Goal: Communication & Community: Answer question/provide support

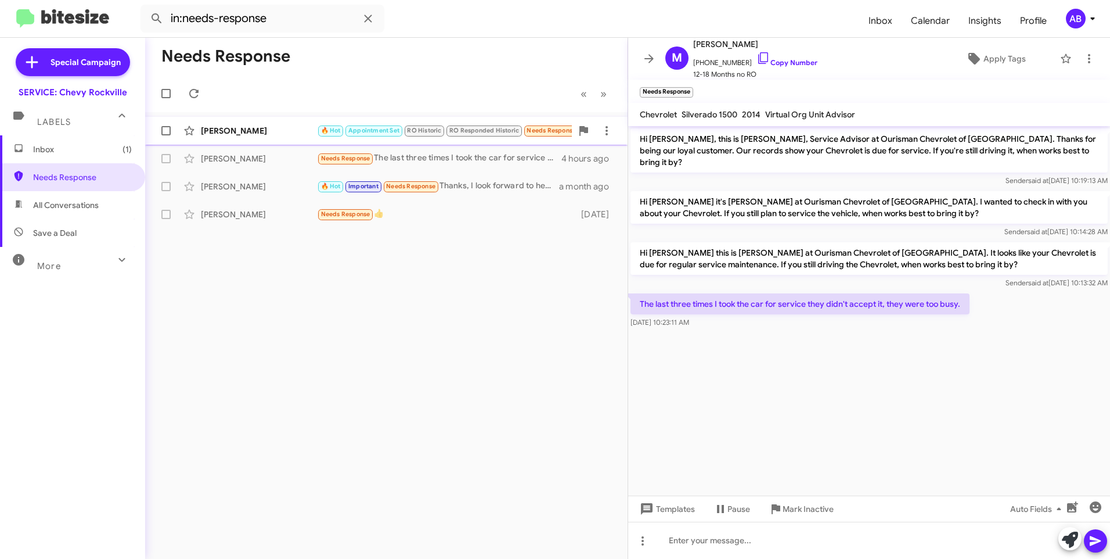
click at [268, 129] on div "Romaldo Ojeda" at bounding box center [259, 131] width 116 height 12
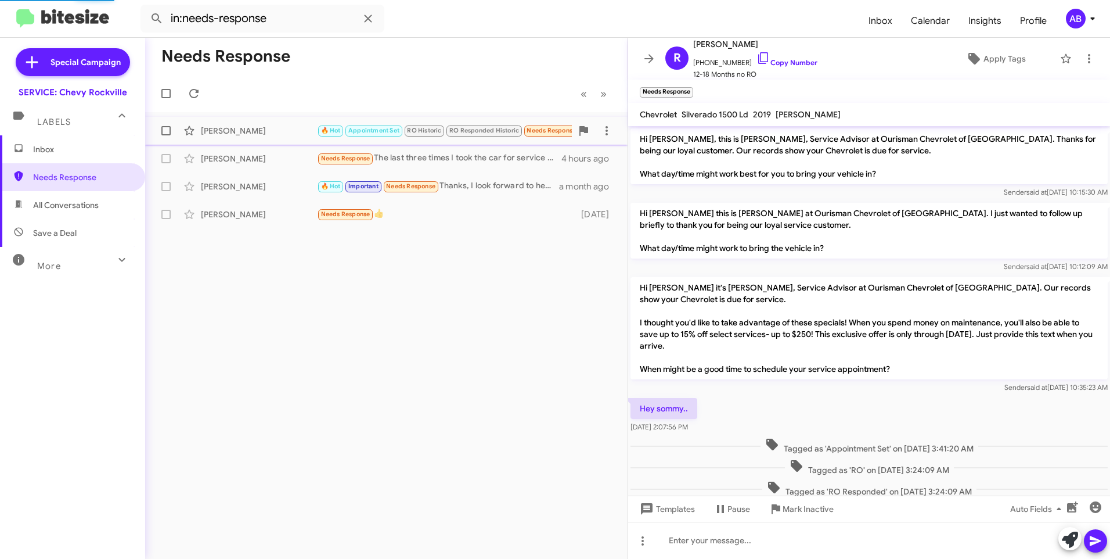
scroll to position [229, 0]
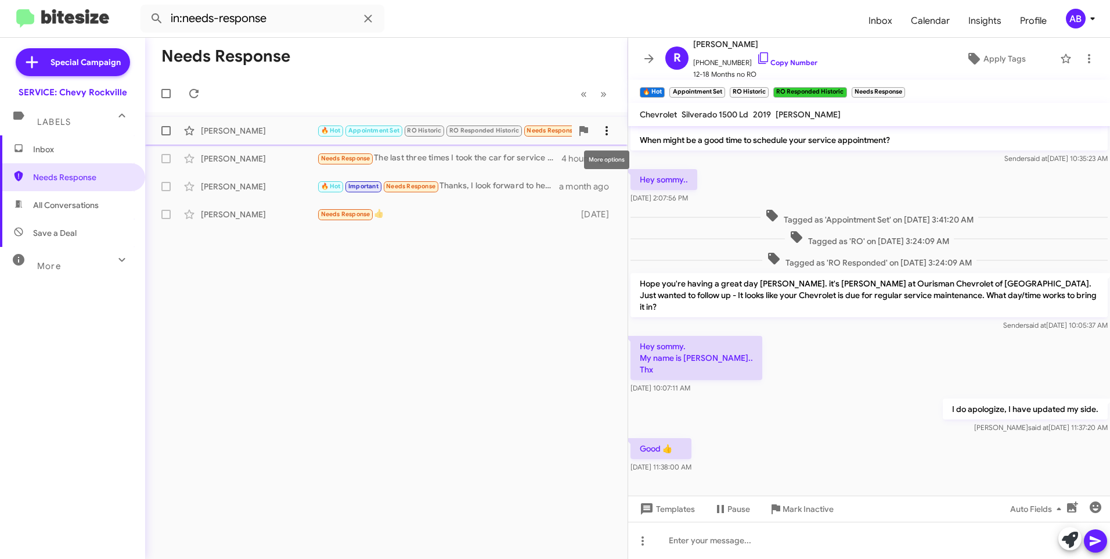
click at [602, 130] on icon at bounding box center [607, 131] width 14 height 14
click at [560, 186] on span "Mark as responded" at bounding box center [549, 189] width 119 height 28
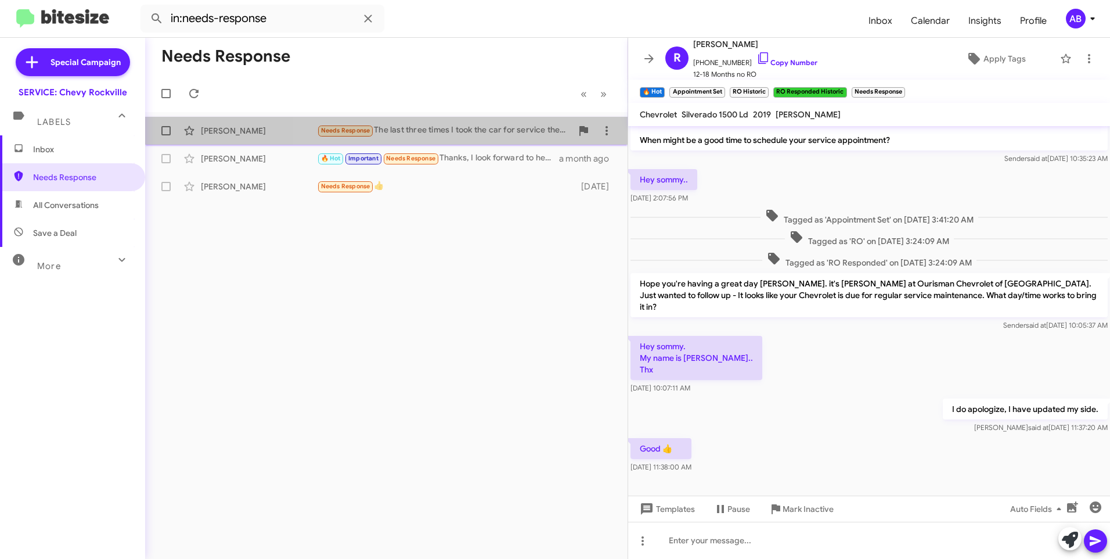
click at [458, 128] on div "Needs Response The last three times I took the car for service they didn't acce…" at bounding box center [444, 130] width 255 height 13
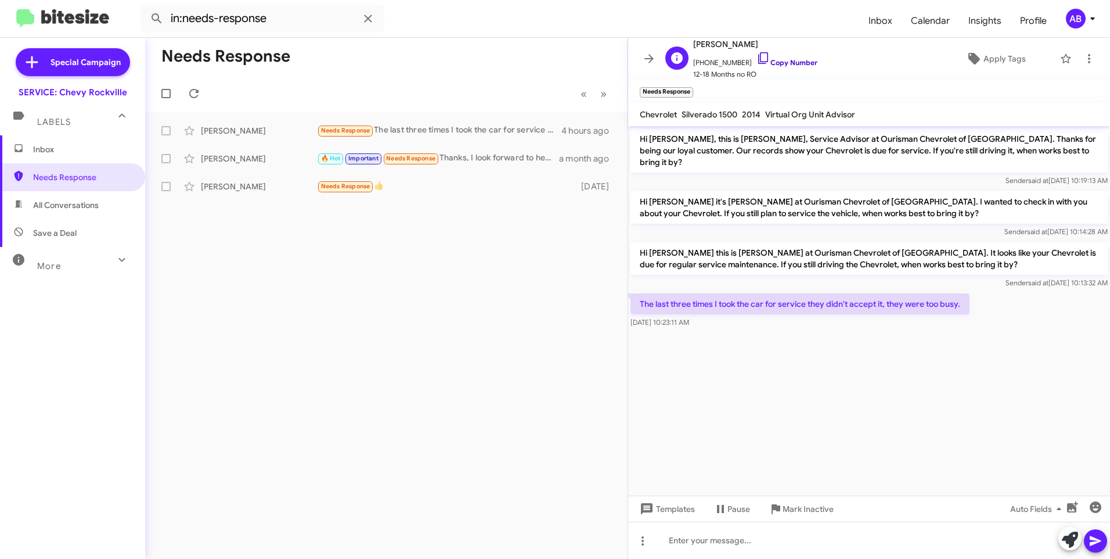
click at [776, 63] on link "Copy Number" at bounding box center [787, 62] width 61 height 9
click at [788, 535] on div at bounding box center [869, 539] width 482 height 37
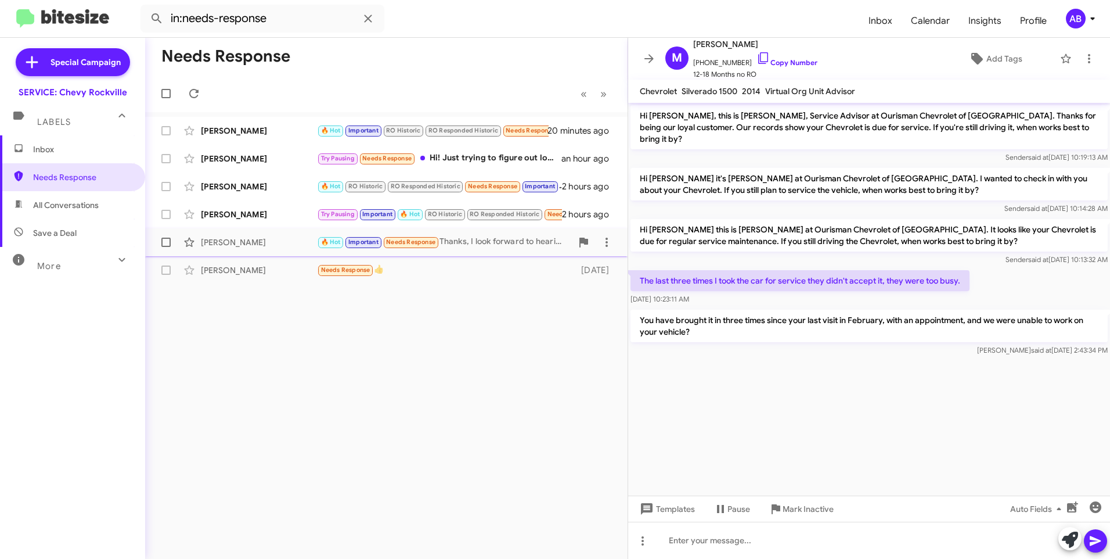
click at [504, 246] on div "🔥 Hot Important Needs Response Thanks, I look forward to hearing from them." at bounding box center [444, 241] width 255 height 13
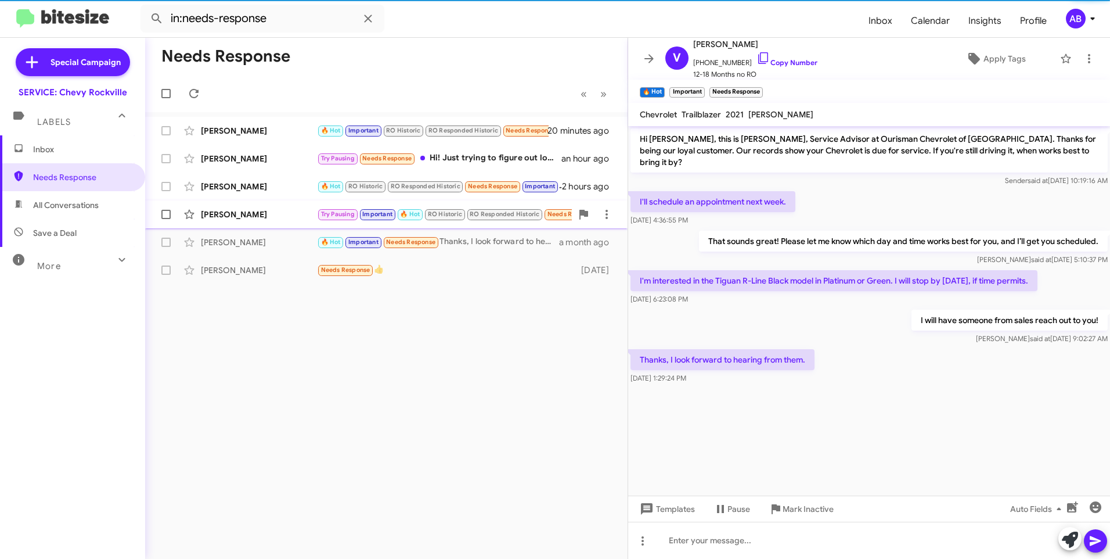
click at [226, 210] on div "[PERSON_NAME]" at bounding box center [259, 214] width 116 height 12
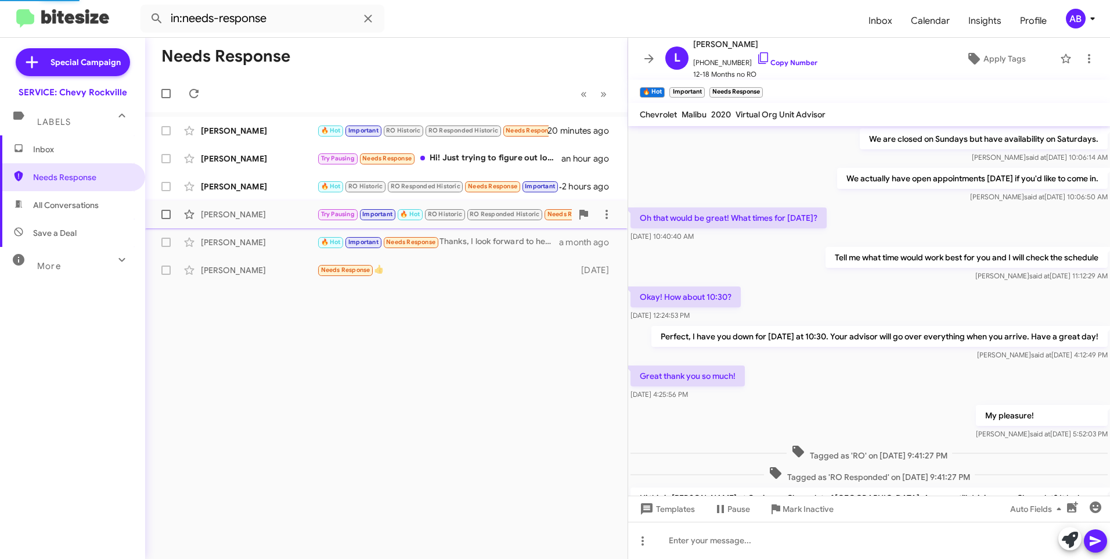
scroll to position [512, 0]
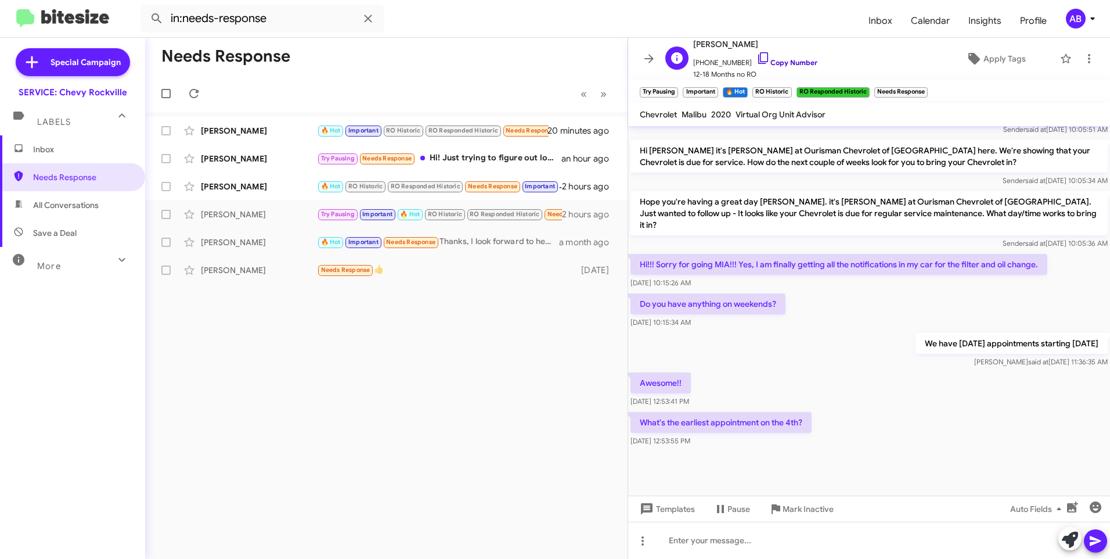
click at [775, 62] on link "Copy Number" at bounding box center [787, 62] width 61 height 9
click at [693, 536] on div at bounding box center [869, 539] width 482 height 37
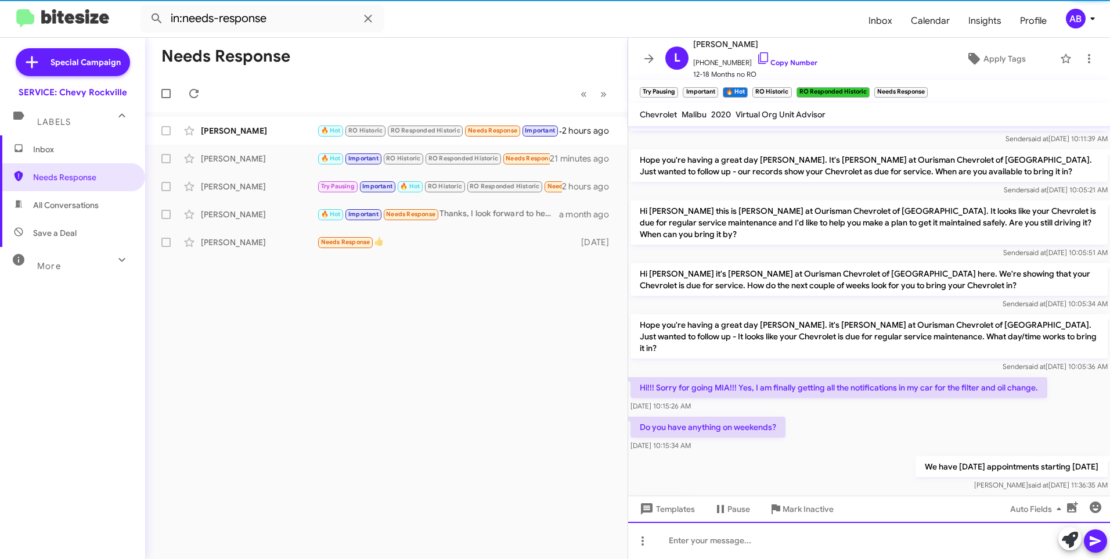
scroll to position [0, 0]
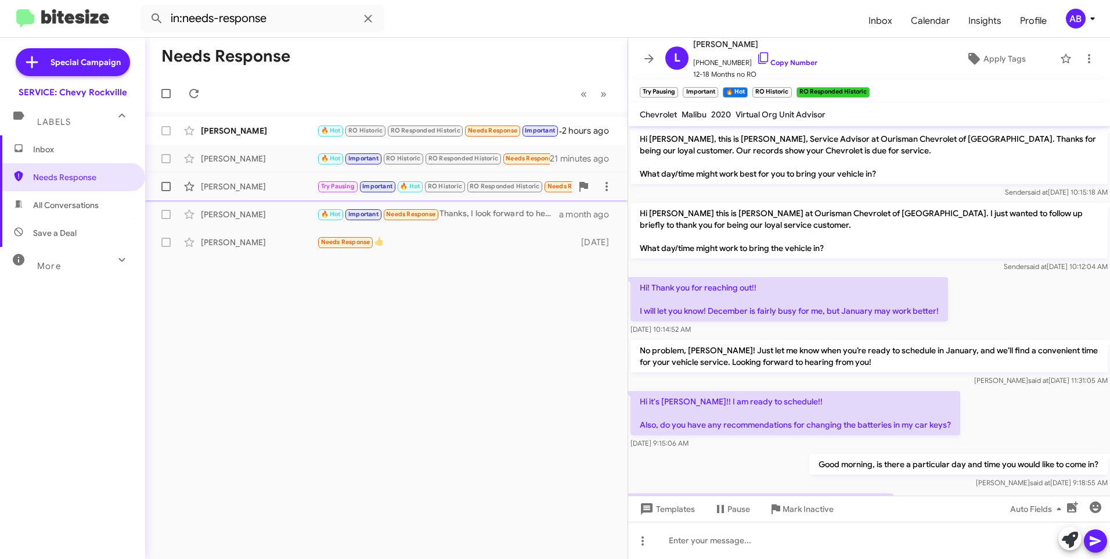
click at [249, 181] on div "[PERSON_NAME]" at bounding box center [259, 187] width 116 height 12
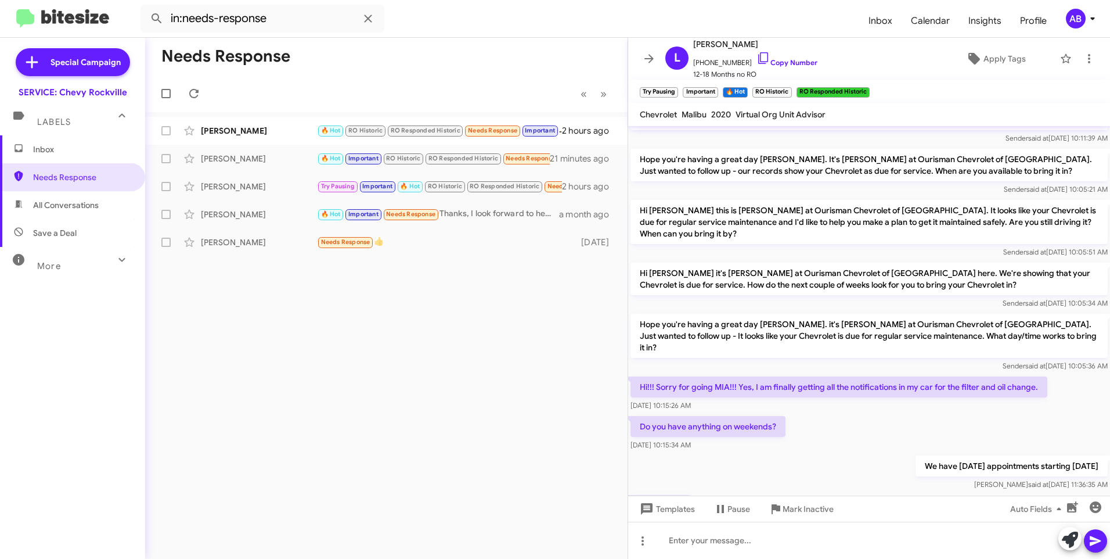
scroll to position [1021, 0]
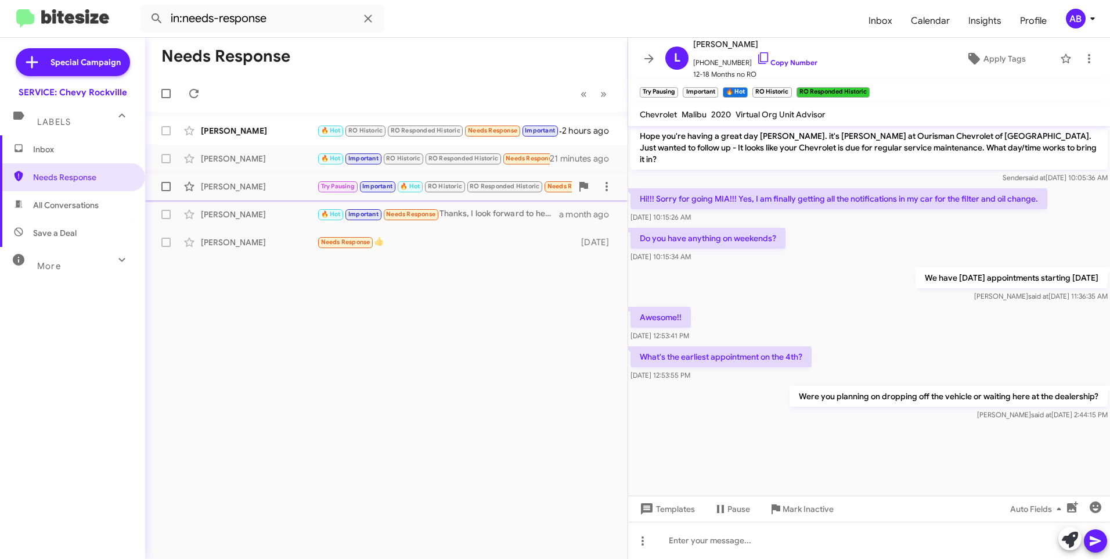
click at [257, 180] on div "Liz Homick Try Pausing Important 🔥 Hot RO Historic RO Responded Historic Needs …" at bounding box center [386, 186] width 464 height 23
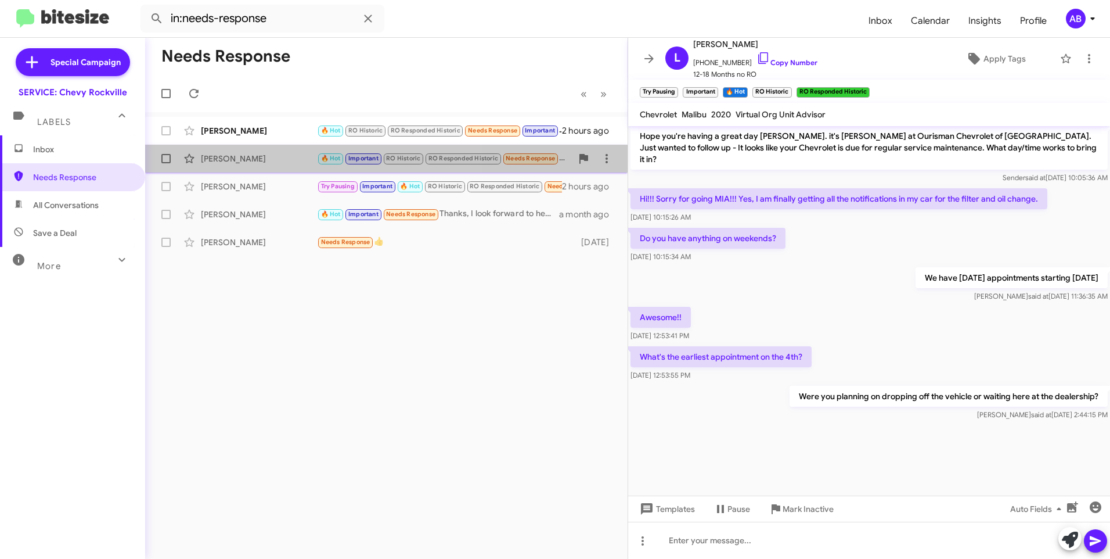
click at [260, 164] on div "Michael Casson 🔥 Hot Important RO Historic RO Responded Historic Needs Response…" at bounding box center [386, 158] width 464 height 23
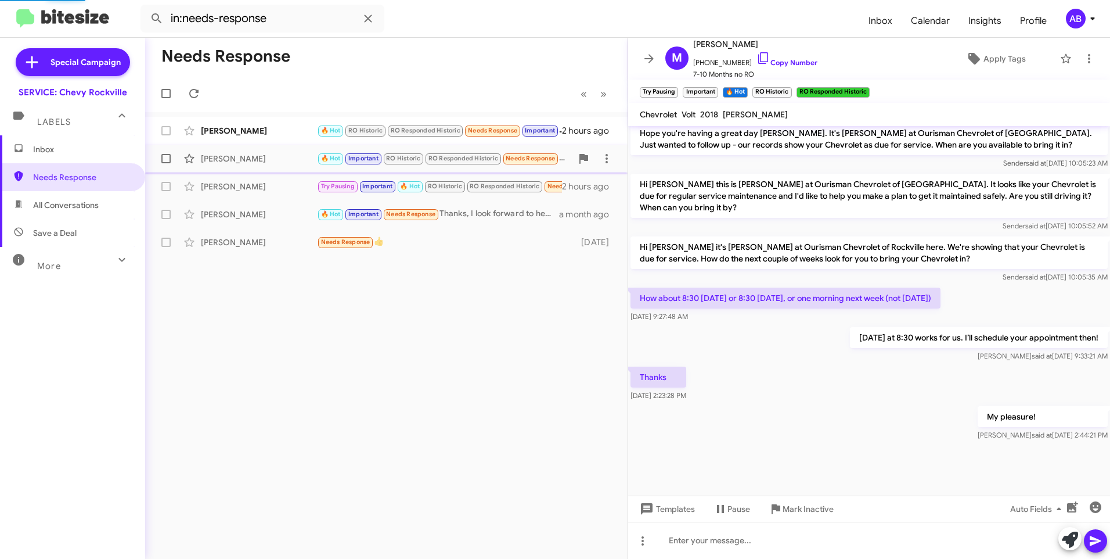
scroll to position [555, 0]
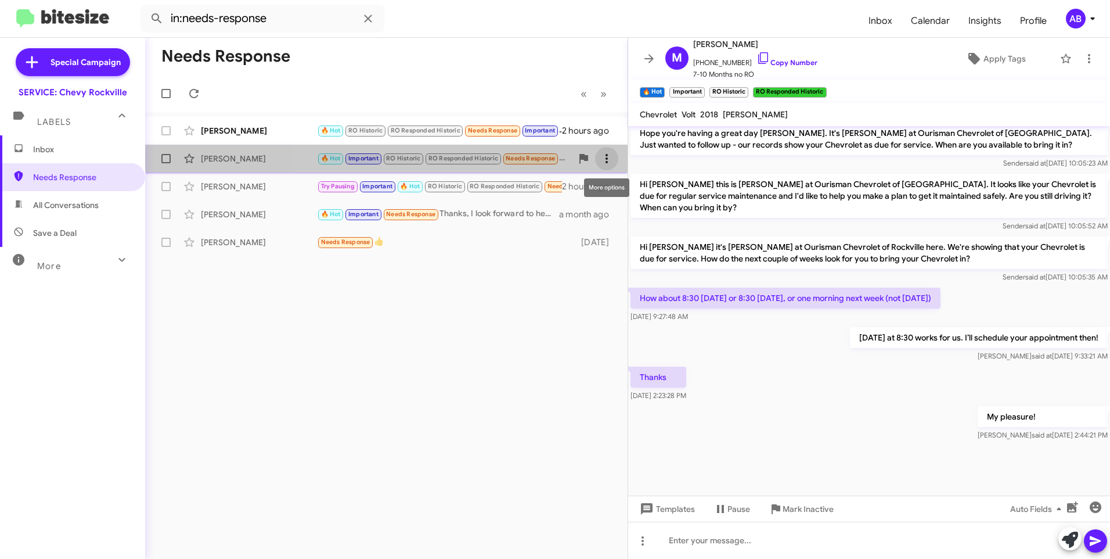
click at [604, 158] on icon at bounding box center [607, 159] width 14 height 14
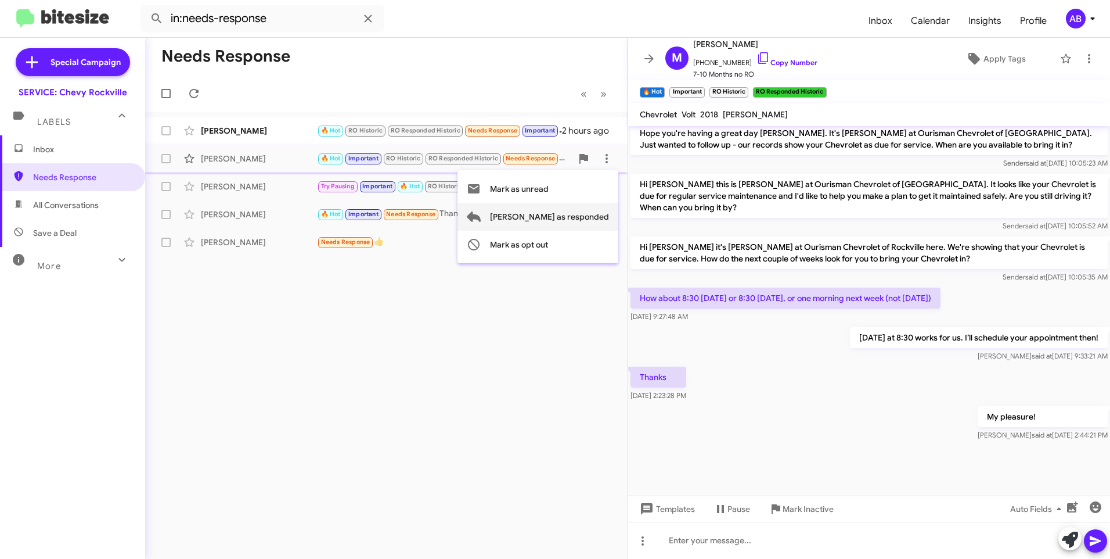
click at [567, 218] on span "Mark as responded" at bounding box center [549, 217] width 119 height 28
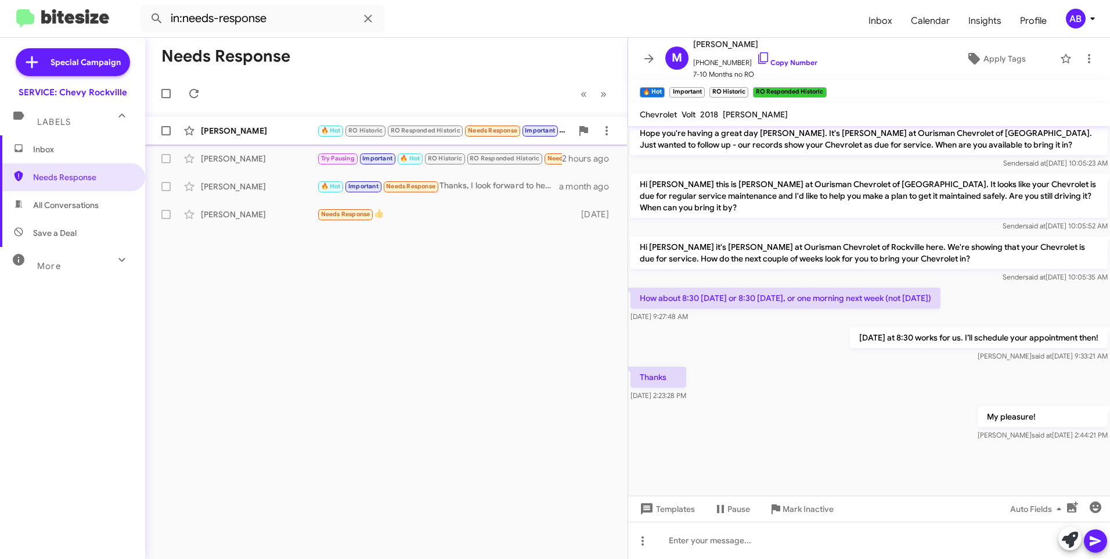
click at [242, 129] on div "Meaza Tassew" at bounding box center [259, 131] width 116 height 12
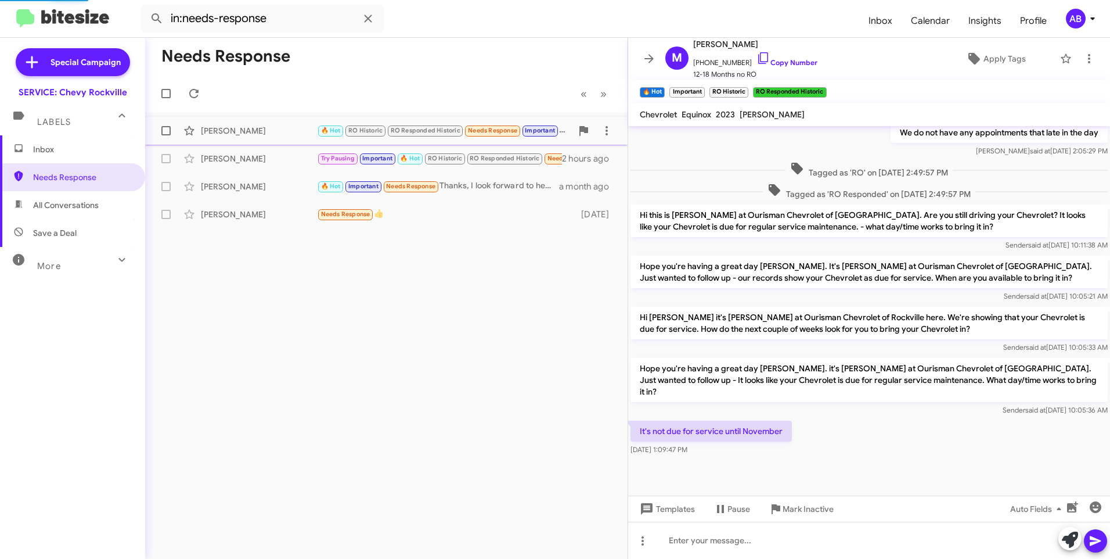
scroll to position [227, 0]
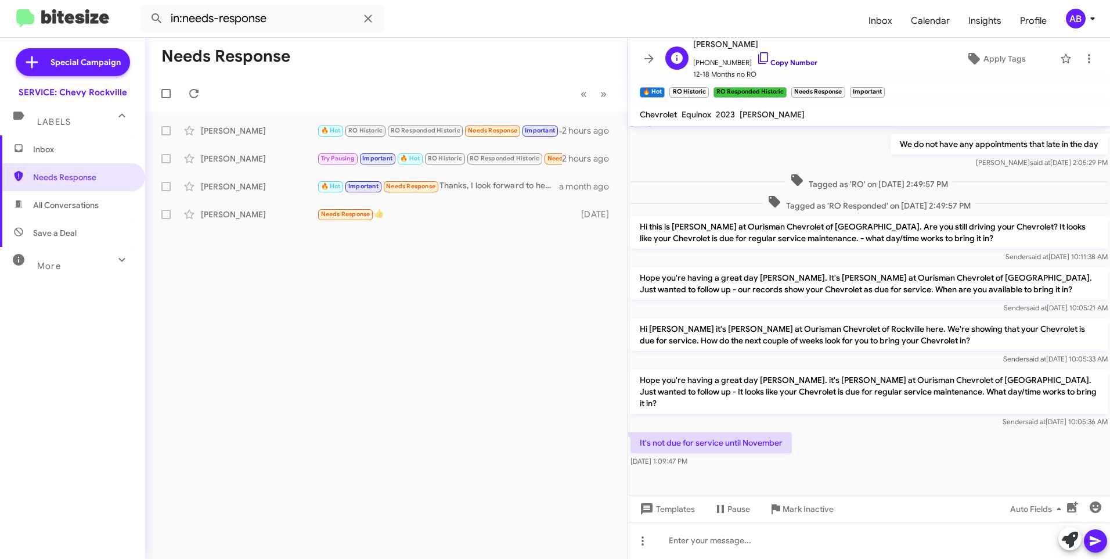
click at [793, 62] on link "Copy Number" at bounding box center [787, 62] width 61 height 9
click at [603, 129] on icon at bounding box center [607, 131] width 14 height 14
click at [577, 188] on span "Mark as responded" at bounding box center [549, 189] width 119 height 28
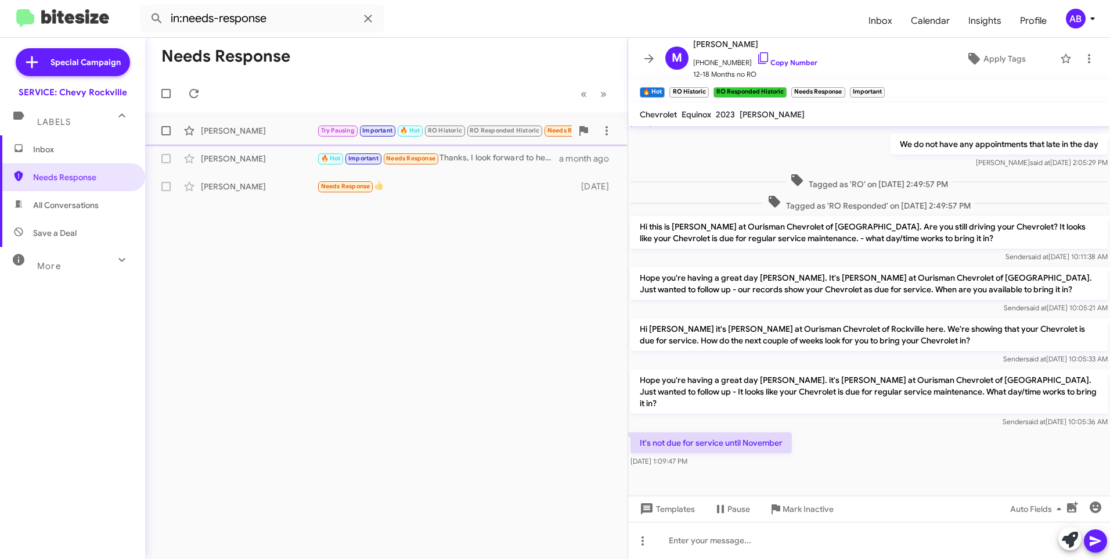
click at [250, 134] on div "[PERSON_NAME]" at bounding box center [259, 131] width 116 height 12
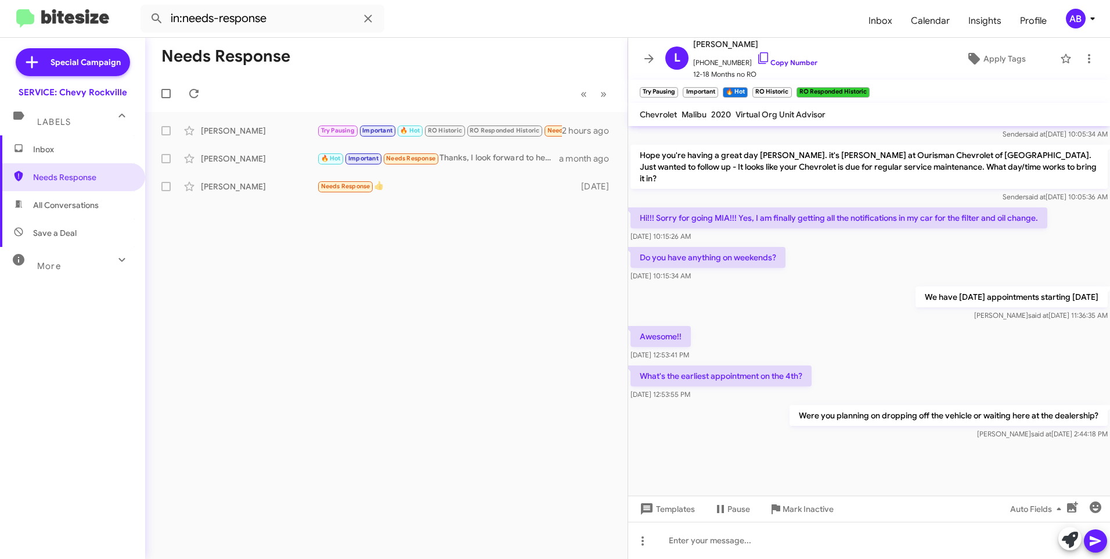
scroll to position [979, 0]
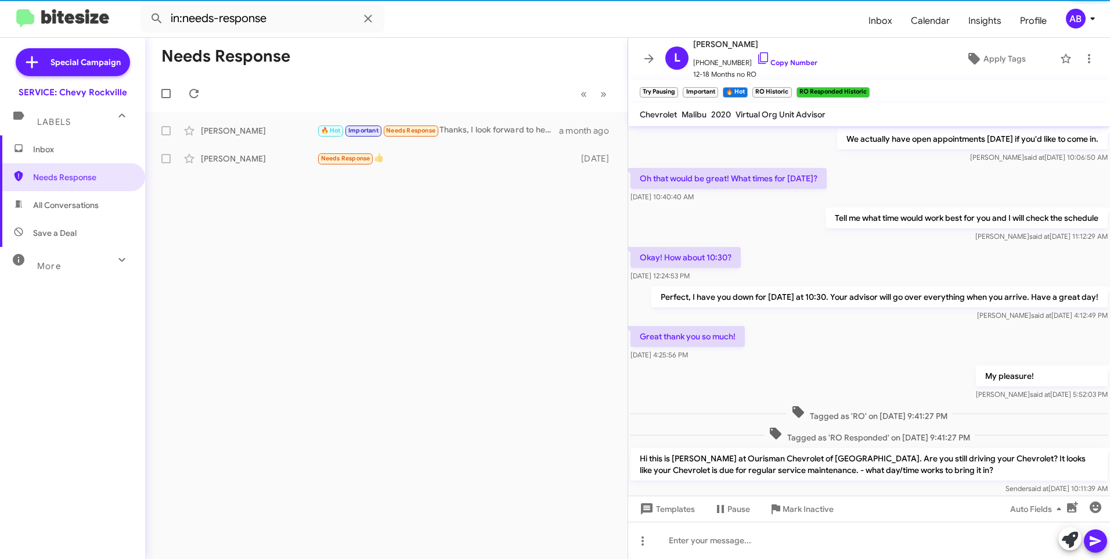
scroll to position [512, 0]
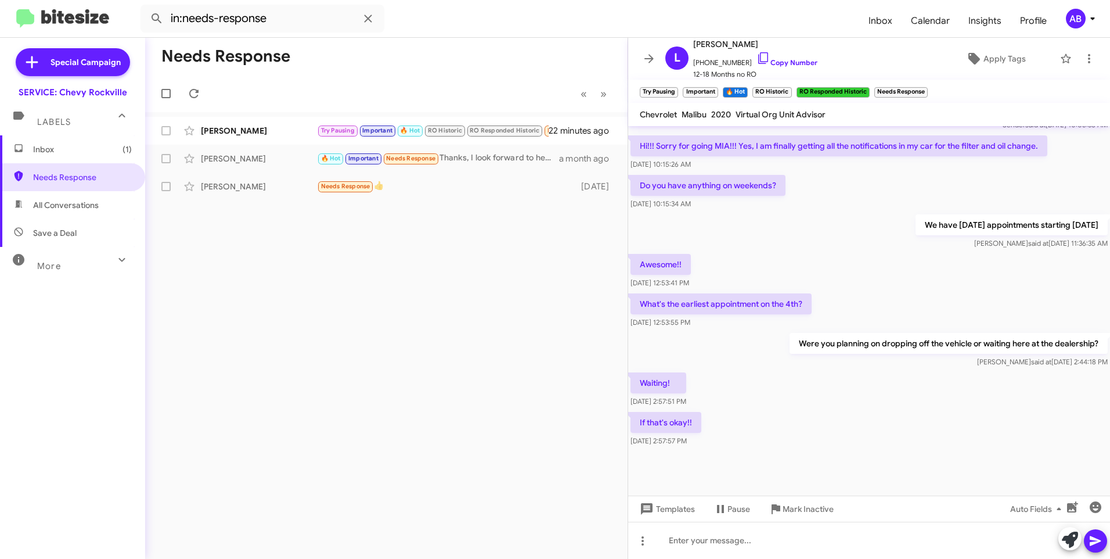
click at [553, 416] on div "Needs Response « Previous » Next [PERSON_NAME] Try Pausing Important 🔥 Hot RO H…" at bounding box center [386, 298] width 482 height 521
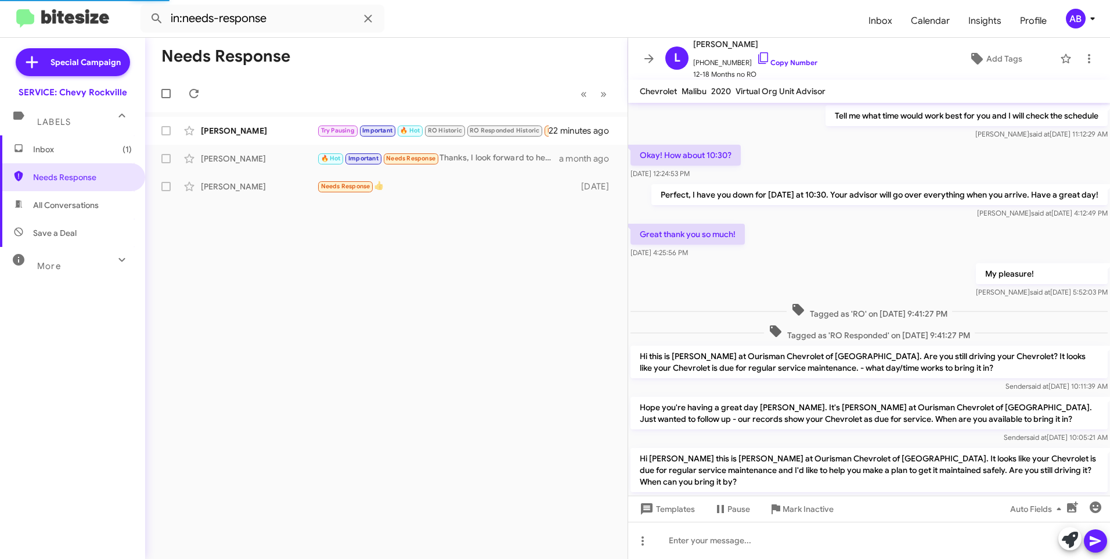
scroll to position [466, 0]
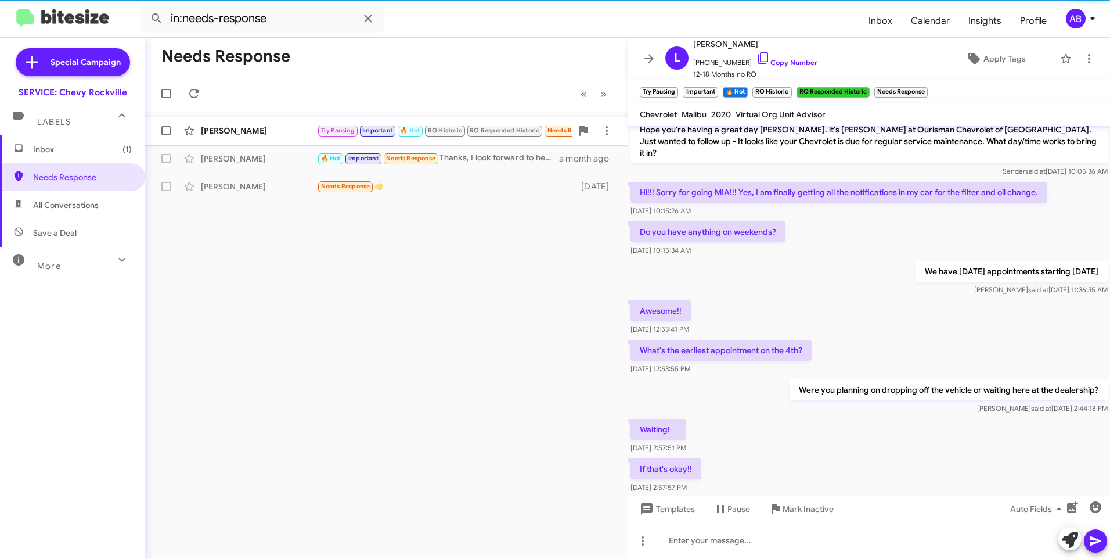
click at [242, 133] on div "[PERSON_NAME]" at bounding box center [259, 131] width 116 height 12
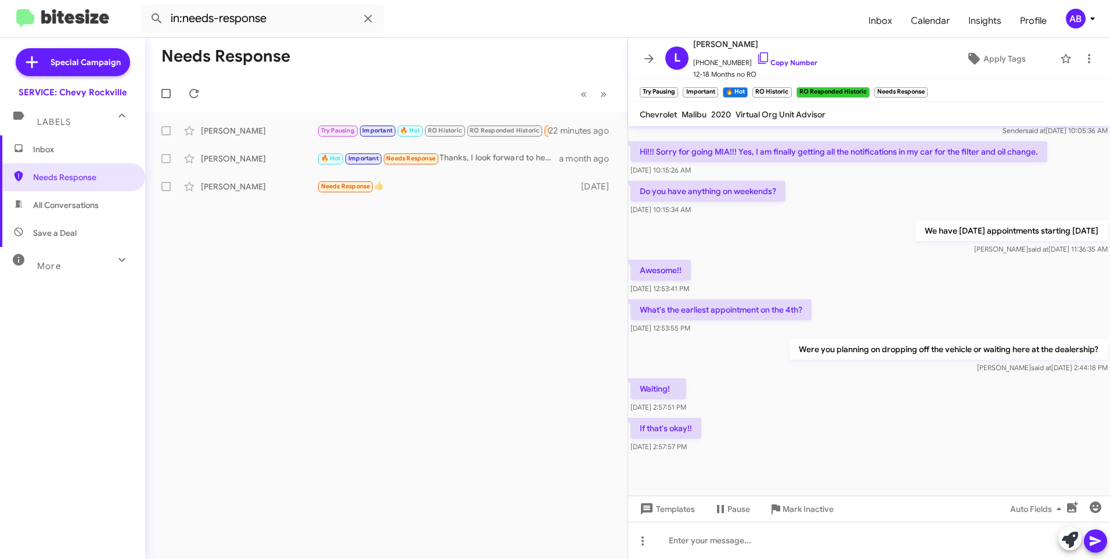
scroll to position [512, 0]
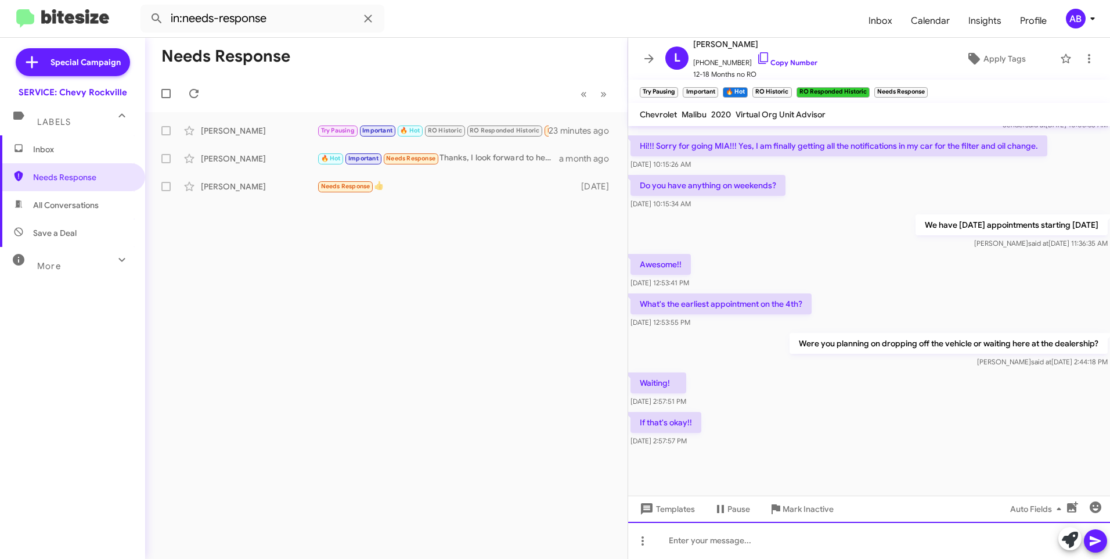
click at [737, 547] on div at bounding box center [869, 539] width 482 height 37
click at [1090, 539] on icon at bounding box center [1095, 541] width 11 height 10
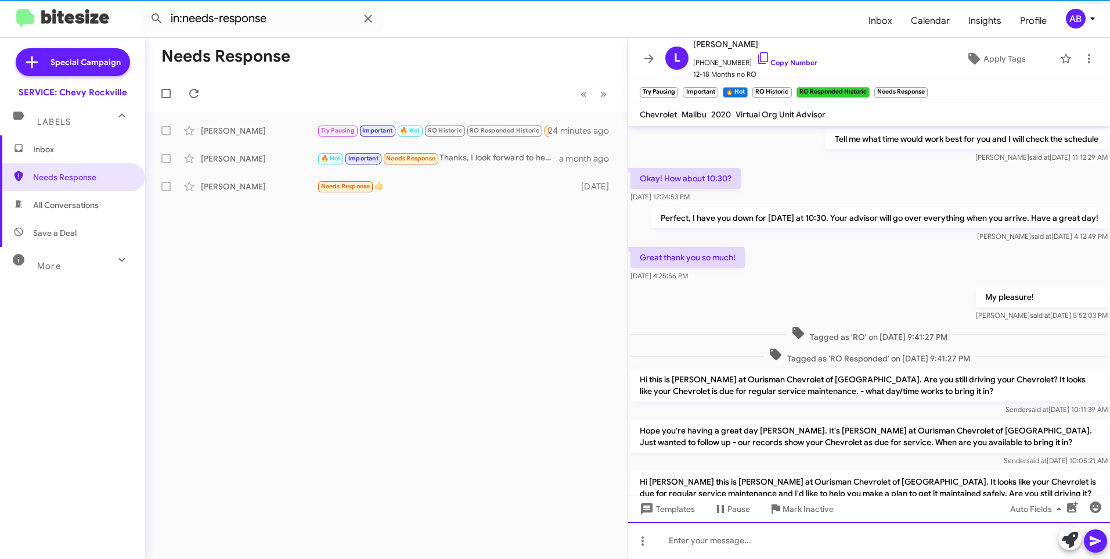
scroll to position [58, 0]
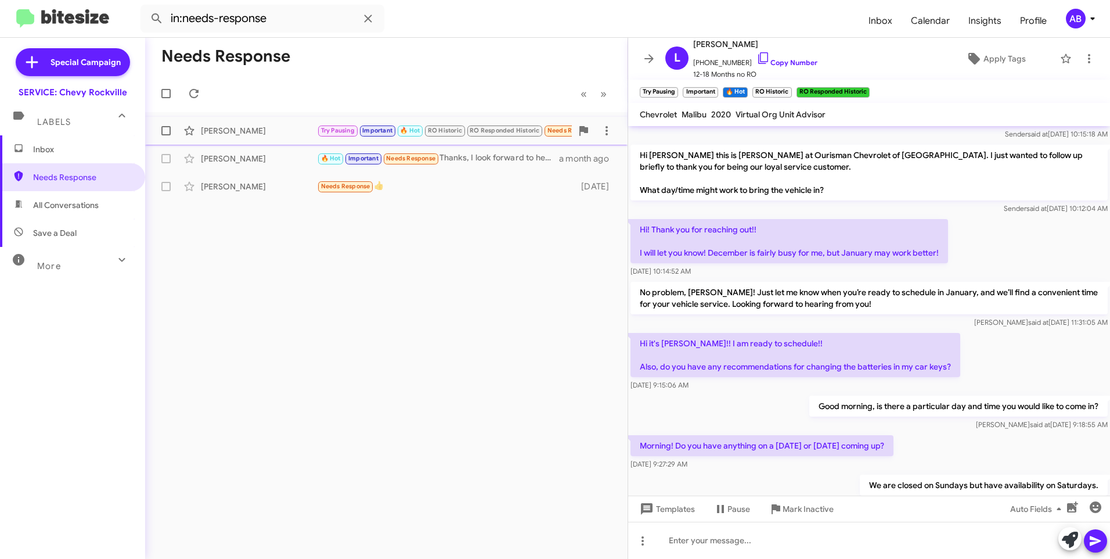
click at [217, 130] on div "[PERSON_NAME]" at bounding box center [259, 131] width 116 height 12
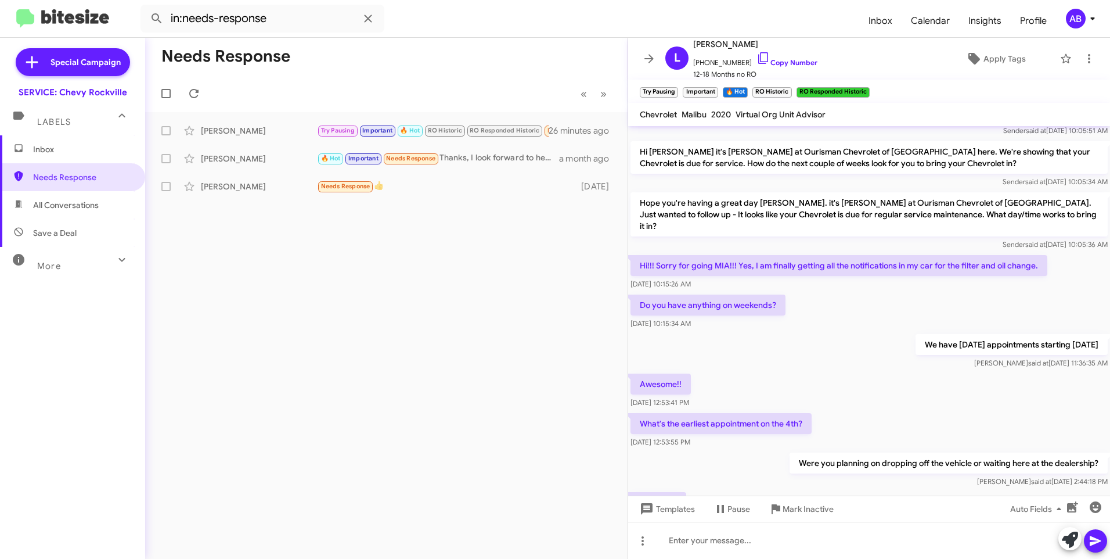
scroll to position [1148, 0]
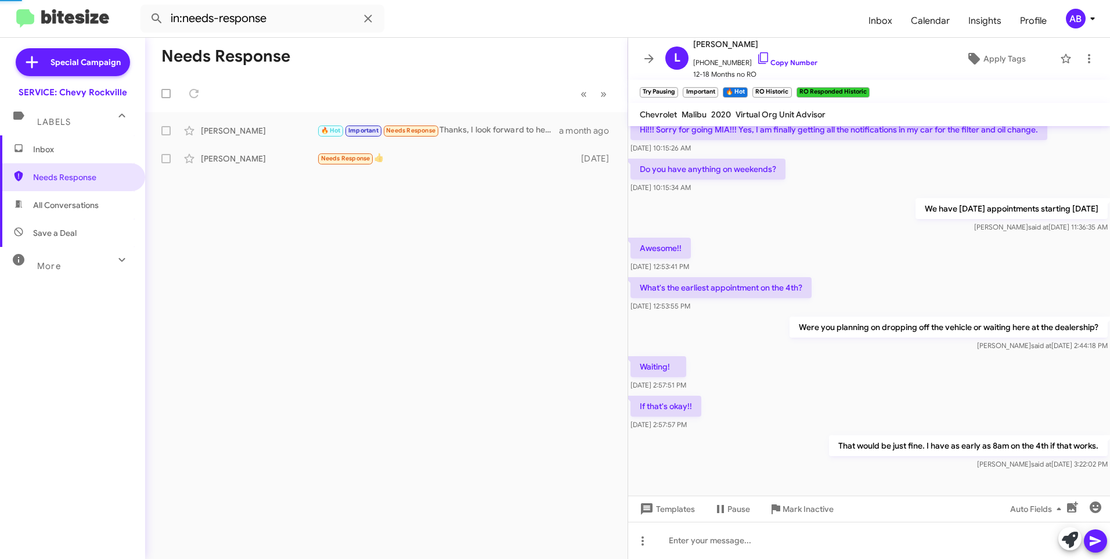
scroll to position [512, 0]
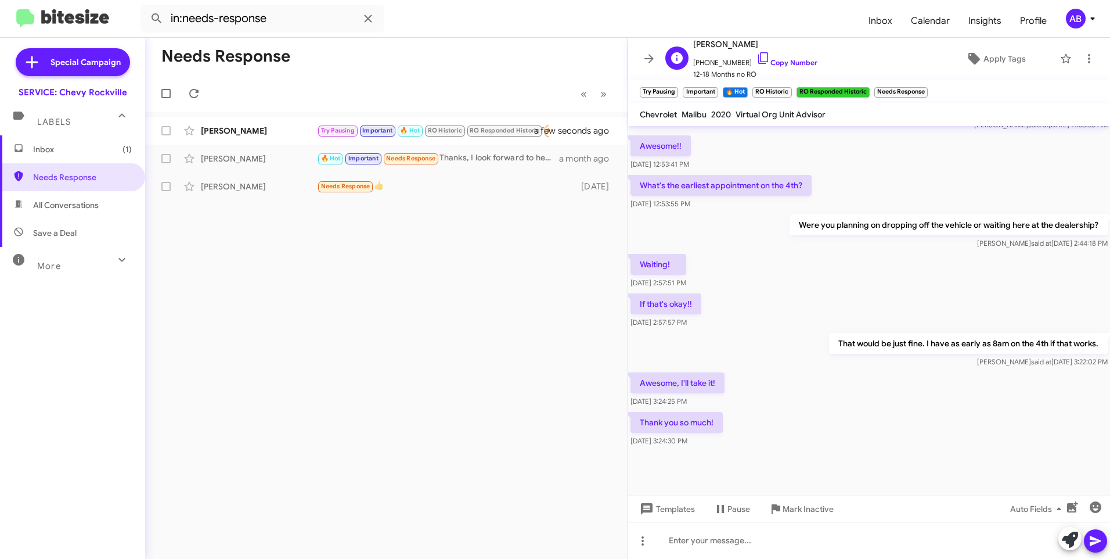
click at [787, 67] on span "+13017894336 Copy Number" at bounding box center [755, 59] width 124 height 17
